Goal: Navigation & Orientation: Find specific page/section

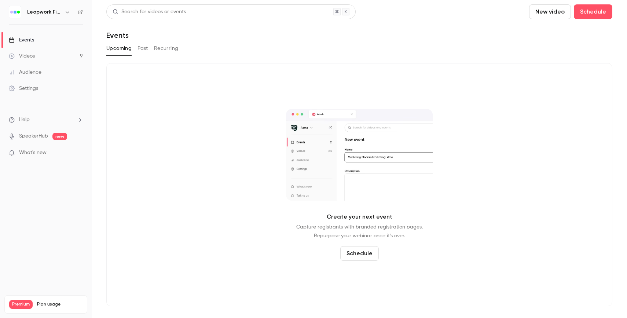
click at [32, 41] on div "Events" at bounding box center [21, 39] width 25 height 7
click at [32, 40] on div "Events" at bounding box center [21, 39] width 25 height 7
click at [70, 11] on icon "button" at bounding box center [68, 12] width 6 height 6
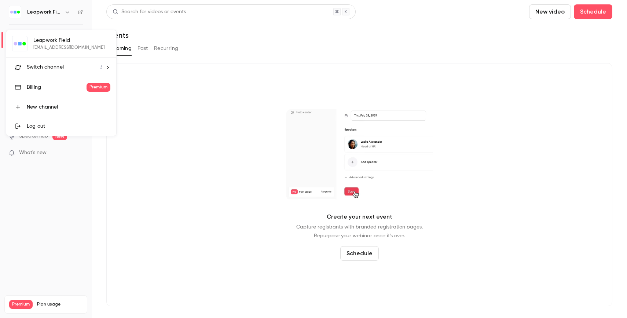
click at [103, 64] on li "Switch channel 3" at bounding box center [61, 67] width 110 height 19
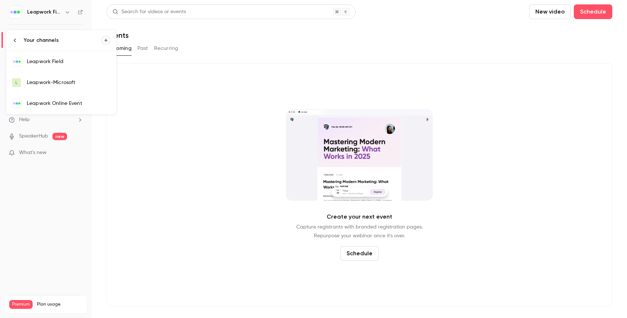
click at [67, 99] on link "Leapwork Online Event" at bounding box center [61, 103] width 110 height 21
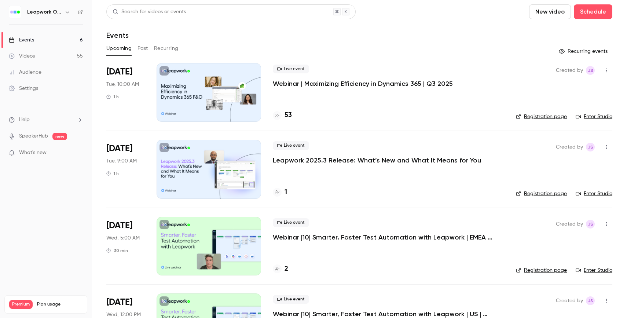
click at [287, 85] on p "Webinar | Maximizing Efficiency in Dynamics 365 | Q3 2025" at bounding box center [363, 83] width 180 height 9
click at [307, 84] on p "Webinar | Maximizing Efficiency in Dynamics 365 | Q3 2025" at bounding box center [363, 83] width 180 height 9
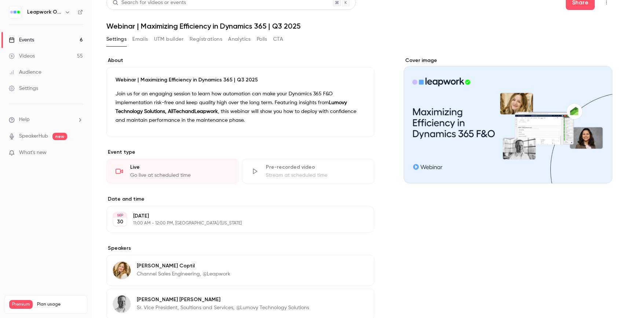
scroll to position [19, 0]
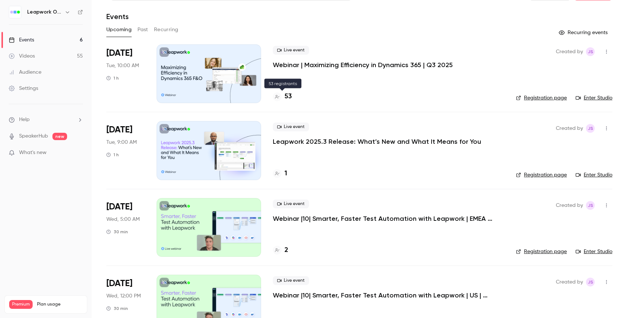
click at [277, 99] on icon at bounding box center [277, 97] width 4 height 4
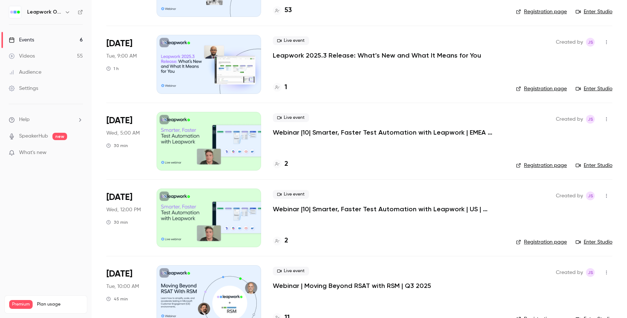
scroll to position [109, 0]
